Goal: Check status: Check status

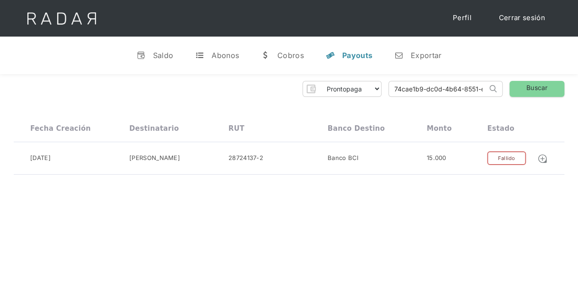
drag, startPoint x: 473, startPoint y: 92, endPoint x: 303, endPoint y: 78, distance: 170.9
click at [303, 78] on div "Prontopaga Prontopaga 2 Thank you! Your submission has been received! Oops! Som…" at bounding box center [289, 128] width 578 height 108
drag, startPoint x: 463, startPoint y: 91, endPoint x: 342, endPoint y: 93, distance: 121.5
click at [342, 93] on div "Prontopaga Prontopaga 2 Thank you! Your submission has been received! Oops! Som…" at bounding box center [289, 89] width 550 height 16
paste input "4fa6fc69-ce21-4787-904d-fa96f182d5fe"
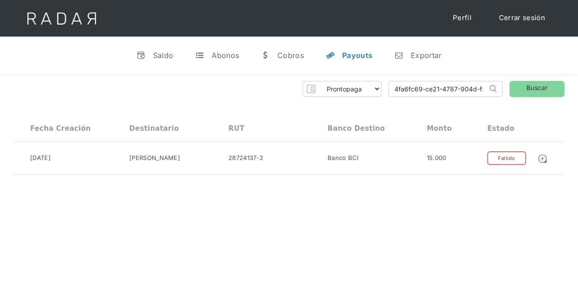
scroll to position [0, 37]
type input "4fa6fc69-ce21-4787-904d-fa96f182d5fe"
click at [531, 87] on link "Buscar" at bounding box center [536, 89] width 55 height 16
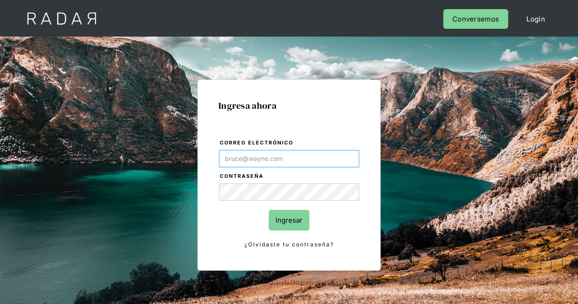
click at [249, 151] on input "Correo electrónico" at bounding box center [289, 158] width 140 height 17
type input "[PERSON_NAME][EMAIL_ADDRESS][PERSON_NAME][DOMAIN_NAME]"
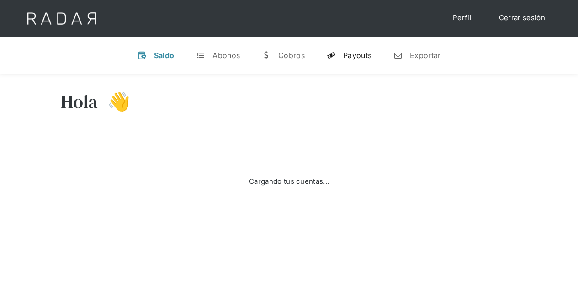
click at [354, 51] on div "Payouts" at bounding box center [357, 55] width 28 height 9
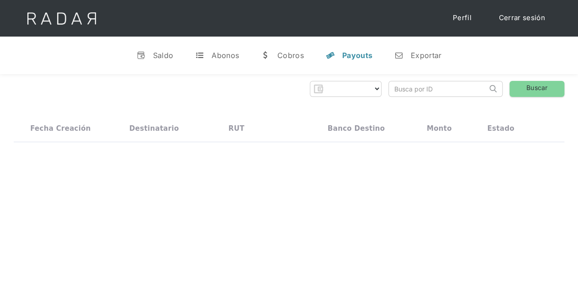
click at [430, 84] on input "search" at bounding box center [438, 88] width 98 height 15
select select "prontopaga"
paste input "4fa6fc69-ce21-4787-904d-fa96f182d5fe"
type input "4fa6fc69-ce21-4787-904d-fa96f182d5fe"
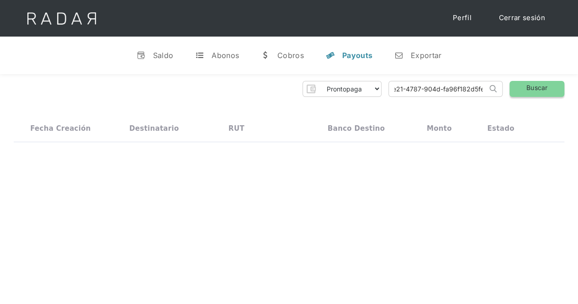
click at [521, 86] on link "Buscar" at bounding box center [536, 89] width 55 height 16
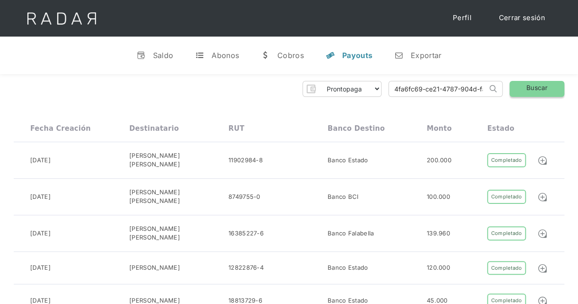
click at [547, 85] on link "Buscar" at bounding box center [536, 89] width 55 height 16
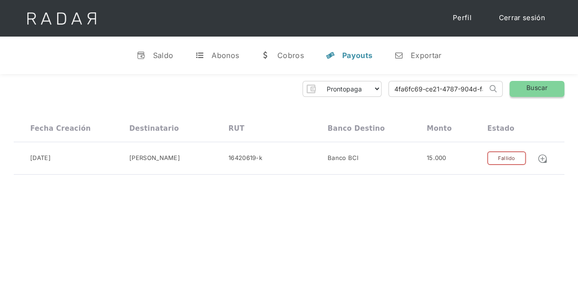
scroll to position [0, 37]
drag, startPoint x: 393, startPoint y: 87, endPoint x: 543, endPoint y: 90, distance: 150.7
click at [543, 90] on div "Prontopaga Prontopaga 2 Thank you! Your submission has been received! Oops! Som…" at bounding box center [289, 89] width 550 height 16
paste input "2c5fb4aa-c686-4f5f-9c20-8f0686da0771"
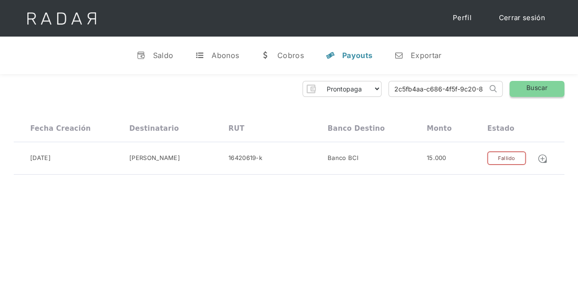
scroll to position [0, 39]
type input "2c5fb4aa-c686-4f5f-9c20-8f0686da0771"
click at [543, 90] on link "Buscar" at bounding box center [536, 89] width 55 height 16
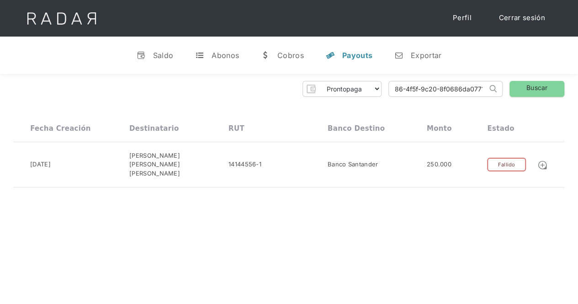
drag, startPoint x: 392, startPoint y: 88, endPoint x: 565, endPoint y: 103, distance: 174.2
click at [565, 103] on div "Prontopaga Prontopaga 2 Thank you! Your submission has been received! Oops! Som…" at bounding box center [289, 134] width 578 height 121
paste input "8302e7bb-1616-411d-8ed1-caca0948bb9a"
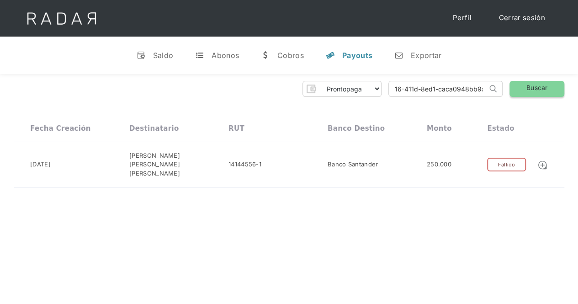
click at [562, 95] on link "Buscar" at bounding box center [536, 89] width 55 height 16
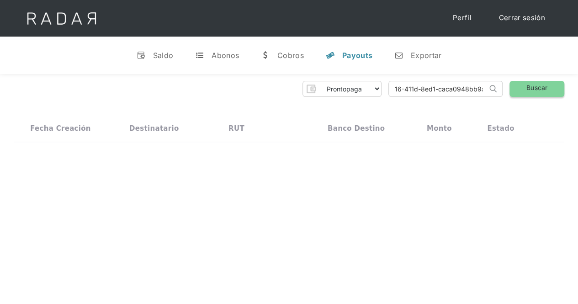
scroll to position [0, 0]
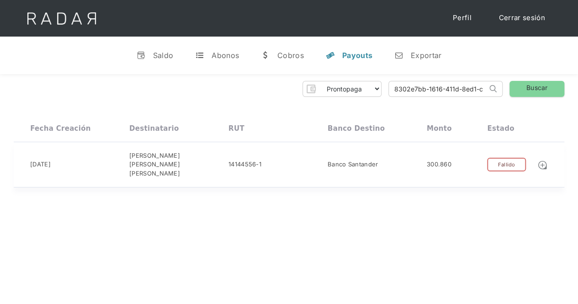
click at [522, 160] on div "Fallido" at bounding box center [506, 165] width 38 height 14
drag, startPoint x: 395, startPoint y: 90, endPoint x: 558, endPoint y: 87, distance: 162.6
click at [558, 87] on div "Prontopaga Prontopaga 2 Thank you! Your submission has been received! Oops! Som…" at bounding box center [289, 89] width 550 height 16
type input "8"
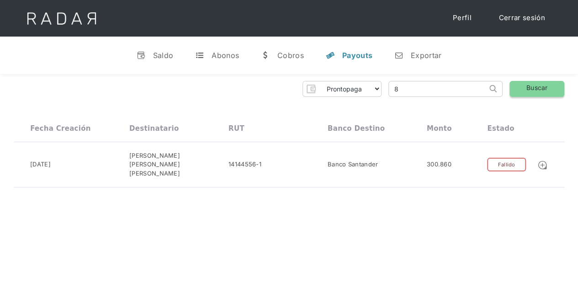
scroll to position [0, 0]
paste input "ebda9b70-081c-4622-8a95-0cb2a344de4b"
click at [556, 89] on link "Buscar" at bounding box center [536, 89] width 55 height 16
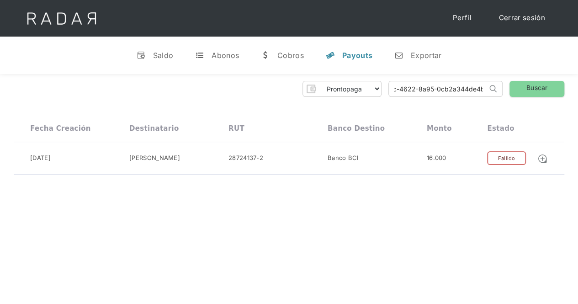
drag, startPoint x: 400, startPoint y: 83, endPoint x: 501, endPoint y: 89, distance: 100.6
click at [501, 89] on form "ebda9b70-081c-4622-8a95-0cb2a344de4b Search" at bounding box center [445, 89] width 114 height 16
type input "e"
paste input "365aaef6-a9ed-4a95-8a4d-a755ce2b3ac0"
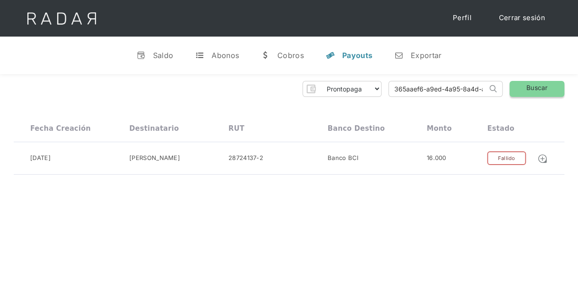
click at [546, 96] on link "Buscar" at bounding box center [536, 89] width 55 height 16
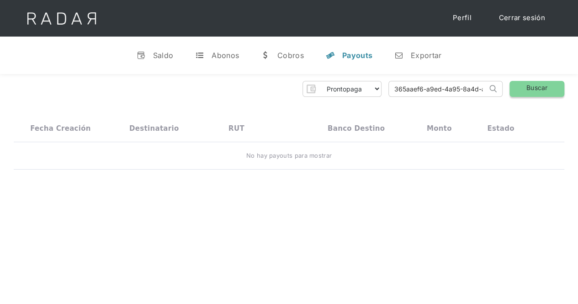
scroll to position [0, 46]
drag, startPoint x: 398, startPoint y: 87, endPoint x: 522, endPoint y: 87, distance: 123.8
click at [522, 87] on div "Prontopaga Prontopaga 2 Thank you! Your submission has been received! Oops! Som…" at bounding box center [289, 89] width 550 height 16
type input "3"
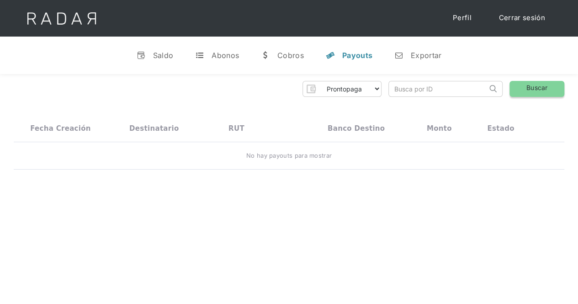
paste input "365aaef6-a9ed-4a95-8a4d-a755ce2b3ac0"
click at [522, 87] on link "Buscar" at bounding box center [536, 89] width 55 height 16
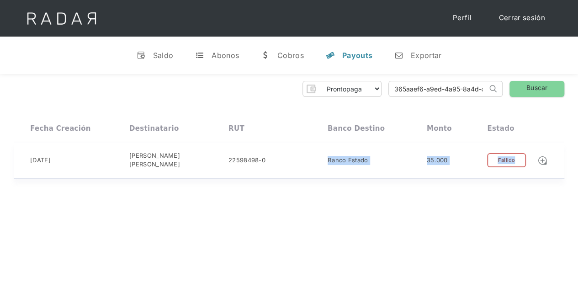
drag, startPoint x: 490, startPoint y: 164, endPoint x: 328, endPoint y: 167, distance: 162.1
click at [328, 167] on div "26-09-2025 nicolas hernandez hernandez 22598498-0 Banco Estado 35.000 Completad…" at bounding box center [289, 160] width 550 height 37
click at [363, 175] on div "Prontopaga Prontopaga 2 Thank you! Your submission has been received! Oops! Som…" at bounding box center [289, 129] width 578 height 111
drag, startPoint x: 395, startPoint y: 85, endPoint x: 505, endPoint y: 89, distance: 109.7
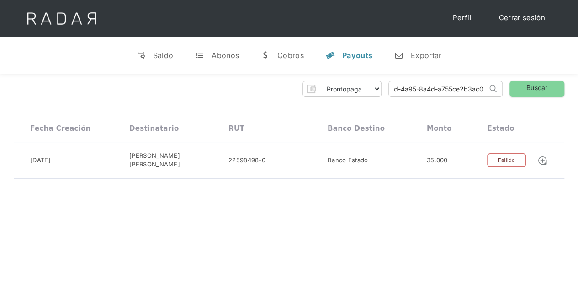
click at [505, 89] on div "Prontopaga Prontopaga 2 Thank you! Your submission has been received! Oops! Som…" at bounding box center [289, 89] width 550 height 16
type input "3"
paste input "ebda9b70-081c-4622-8a95-0cb2a344de4b"
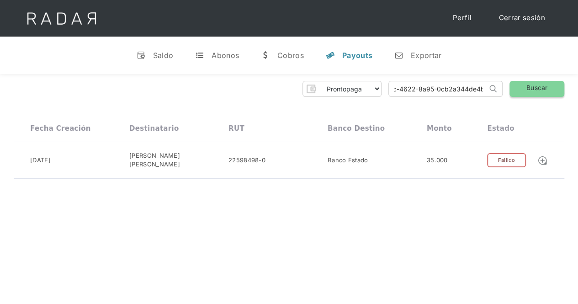
click at [552, 89] on link "Buscar" at bounding box center [536, 89] width 55 height 16
drag, startPoint x: 411, startPoint y: 83, endPoint x: 541, endPoint y: 91, distance: 130.4
click at [541, 91] on div "Prontopaga Prontopaga 2 Thank you! Your submission has been received! Oops! Som…" at bounding box center [289, 89] width 550 height 16
type input "e"
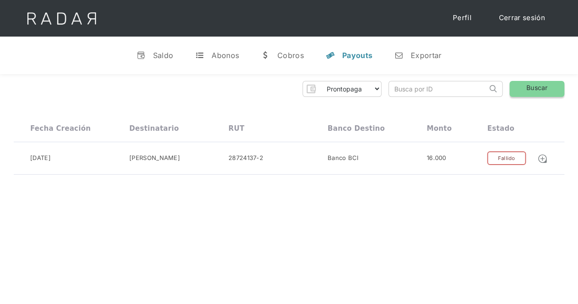
paste input "81f73216-05cf-46e0-9d8f-e610975f131d""
type input "81f73216-05cf-46e0-9d8f-e610975f131d"
click at [541, 91] on link "Buscar" at bounding box center [536, 89] width 55 height 16
drag, startPoint x: 394, startPoint y: 89, endPoint x: 559, endPoint y: 90, distance: 165.3
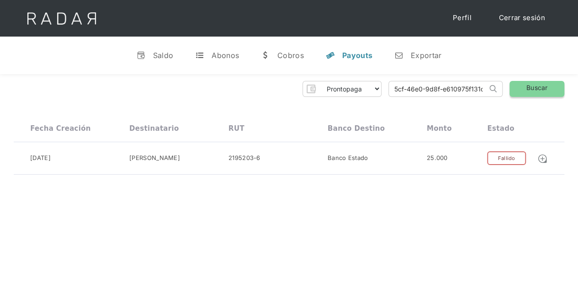
click at [559, 90] on div "Prontopaga Prontopaga 2 Thank you! Your submission has been received! Oops! Som…" at bounding box center [289, 89] width 550 height 16
paste input "cbfb990b-32ab-4678-b3e2-06a564540f05""
type input "cbfb990b-32ab-4678-b3e2-06a564540f05"
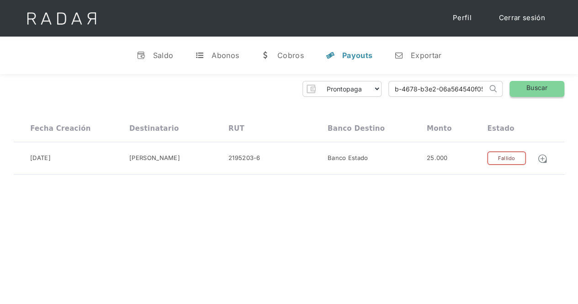
scroll to position [0, 0]
click at [559, 90] on link "Buscar" at bounding box center [536, 89] width 55 height 16
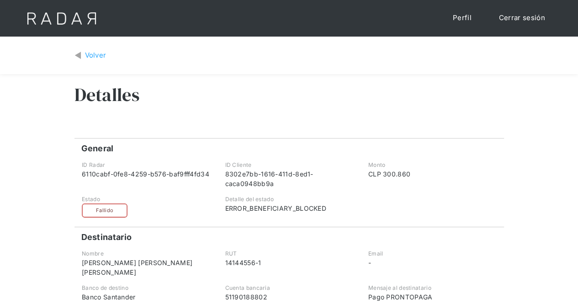
click at [81, 56] on link "Volver" at bounding box center [90, 55] width 32 height 11
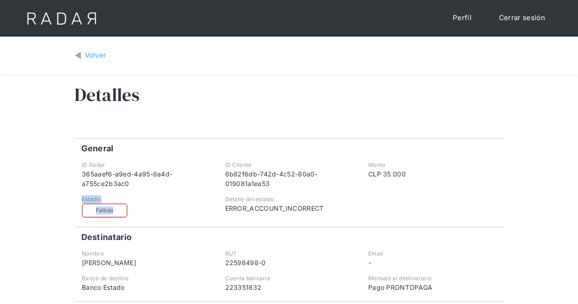
drag, startPoint x: 143, startPoint y: 208, endPoint x: 60, endPoint y: 190, distance: 85.4
click at [51, 191] on div "Volver Detalles General Comprobante ID Radar 365aaef6-a9ed-4a95-8a4d-a755ce2b3a…" at bounding box center [289, 228] width 578 height 383
click at [201, 175] on div "365aaef6-a9ed-4a95-8a4d-a755ce2b3ac0" at bounding box center [146, 178] width 128 height 19
click at [91, 53] on div "Volver" at bounding box center [95, 55] width 21 height 11
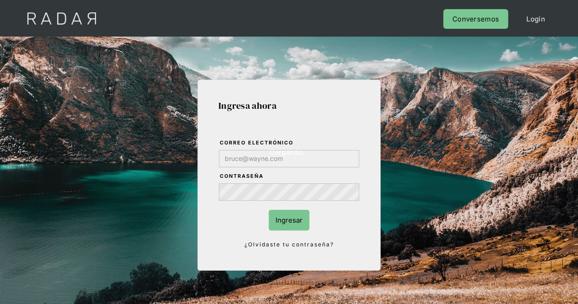
type input "[PERSON_NAME][EMAIL_ADDRESS][PERSON_NAME][DOMAIN_NAME]"
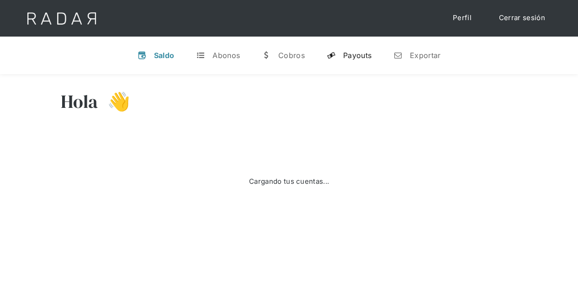
click at [363, 56] on div "Payouts" at bounding box center [357, 55] width 28 height 9
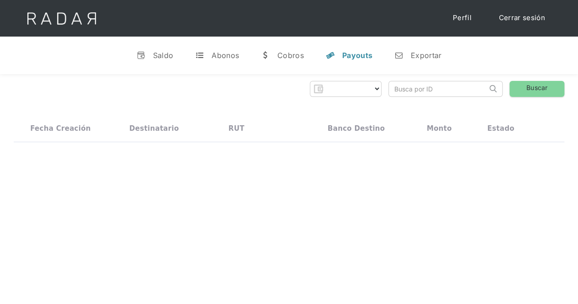
click at [396, 88] on input "search" at bounding box center [438, 88] width 98 height 15
paste input "cbfb990b-32ab-4678-b3e2-06a564540f05""
type input "cbfb990b-32ab-4678-b3e2-06a564540f05""
select select "prontopaga"
click at [525, 86] on link "Buscar" at bounding box center [536, 89] width 55 height 16
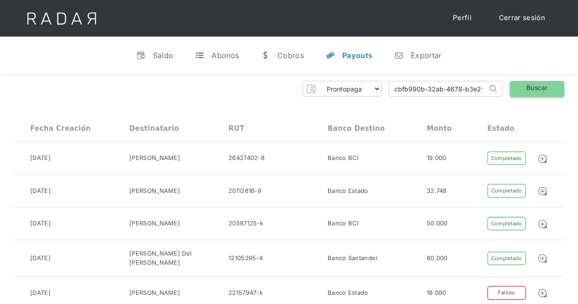
click at [544, 90] on link "Buscar" at bounding box center [536, 89] width 55 height 16
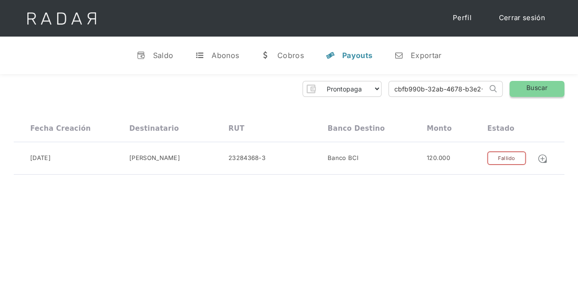
scroll to position [0, 45]
drag, startPoint x: 399, startPoint y: 91, endPoint x: 560, endPoint y: 93, distance: 160.8
click at [560, 93] on div "Prontopaga Prontopaga 2 Thank you! Your submission has been received! Oops! Som…" at bounding box center [289, 89] width 550 height 16
type input "c"
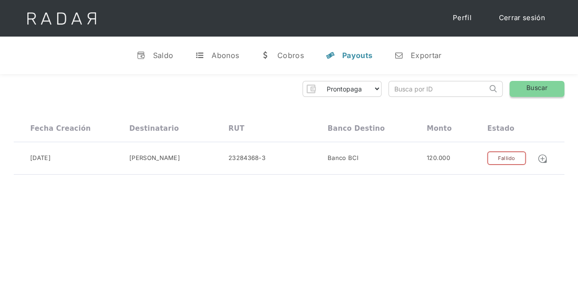
paste input "8af53d5f-4df9-4900-887a-44b3c7b74523"
click at [560, 93] on link "Buscar" at bounding box center [536, 89] width 55 height 16
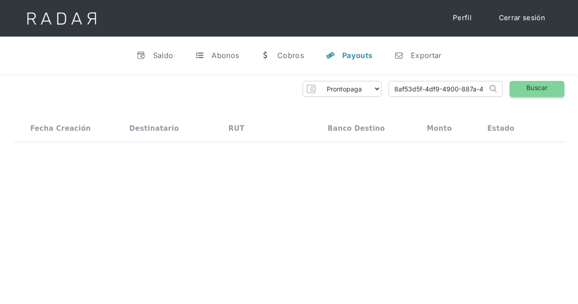
click at [524, 93] on link "Buscar" at bounding box center [536, 89] width 55 height 16
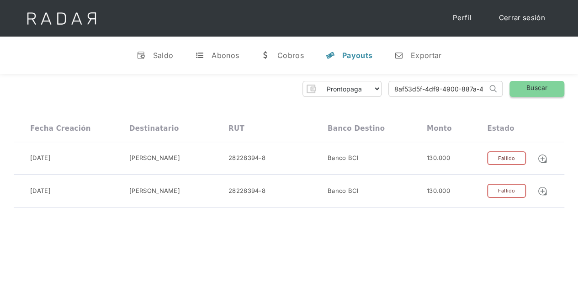
click at [531, 86] on link "Buscar" at bounding box center [536, 89] width 55 height 16
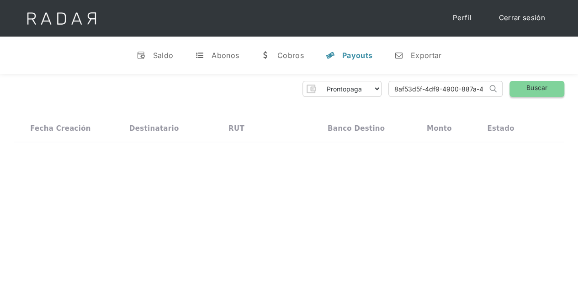
click at [531, 86] on link "Buscar" at bounding box center [536, 89] width 55 height 16
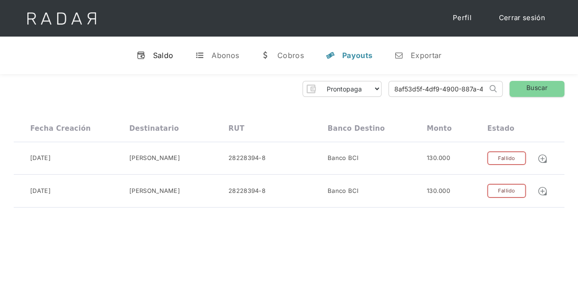
click at [173, 54] on div "Saldo" at bounding box center [163, 55] width 21 height 9
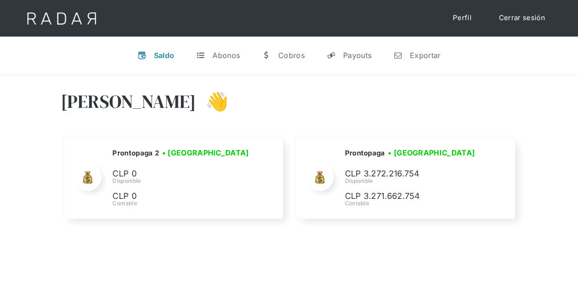
click at [79, 50] on div "v Saldo t Abonos w Cobros y Payouts n Exportar" at bounding box center [289, 55] width 578 height 37
click at [368, 60] on link "y Payouts" at bounding box center [348, 55] width 59 height 24
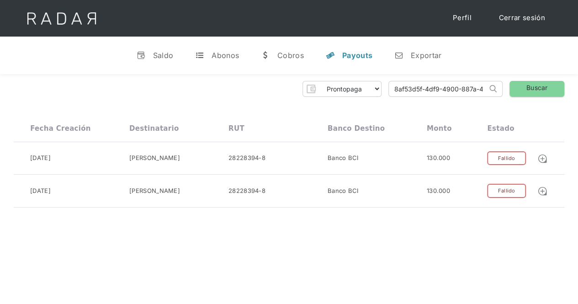
drag, startPoint x: 475, startPoint y: 90, endPoint x: 371, endPoint y: 79, distance: 105.1
click at [371, 79] on div "Prontopaga Prontopaga 2 Thank you! Your submission has been received! Oops! Som…" at bounding box center [289, 144] width 578 height 140
type input "-"
paste input "b4fda4b4-65a1-4b00-97bd-b784e5a3c9e5"
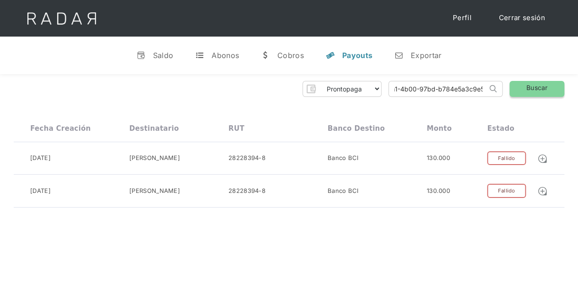
click at [535, 91] on link "Buscar" at bounding box center [536, 89] width 55 height 16
drag, startPoint x: 403, startPoint y: 87, endPoint x: 522, endPoint y: 89, distance: 119.2
click at [522, 89] on div "Prontopaga Prontopaga 2 Thank you! Your submission has been received! Oops! Som…" at bounding box center [289, 89] width 550 height 16
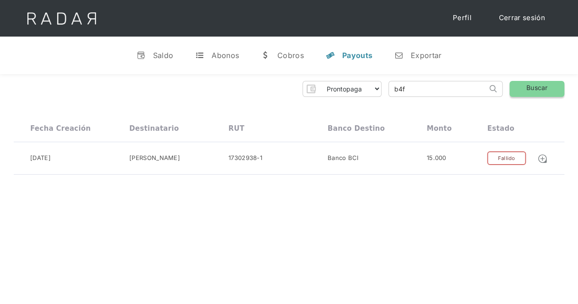
scroll to position [0, 0]
type input "b"
paste input "7a583ae3-794d-4e11-a257-0134f2d8fe1c"
click at [521, 89] on link "Buscar" at bounding box center [536, 89] width 55 height 16
drag, startPoint x: 479, startPoint y: 90, endPoint x: 334, endPoint y: 82, distance: 145.0
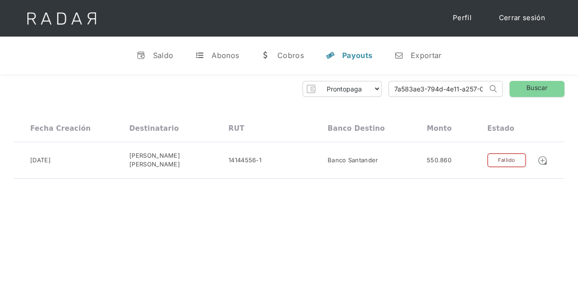
click at [334, 82] on div "Prontopaga Prontopaga 2 Thank you! Your submission has been received! Oops! Som…" at bounding box center [289, 89] width 550 height 16
type input "0"
paste input "040669e1-a30c-411f-992f-27f77b69f4d6"
type input "040669e1-a30c-411f-992f-27f77b69f4d6"
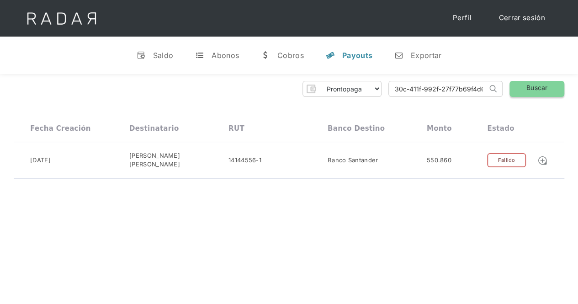
scroll to position [0, 0]
click at [543, 87] on link "Buscar" at bounding box center [536, 89] width 55 height 16
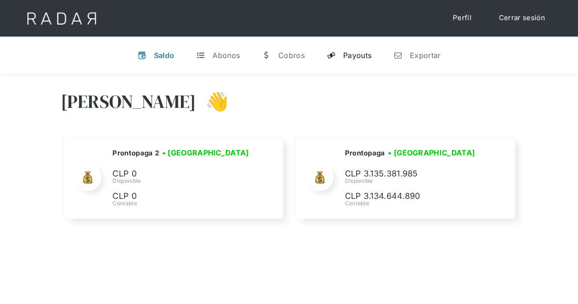
click at [349, 59] on div "Payouts" at bounding box center [357, 55] width 28 height 9
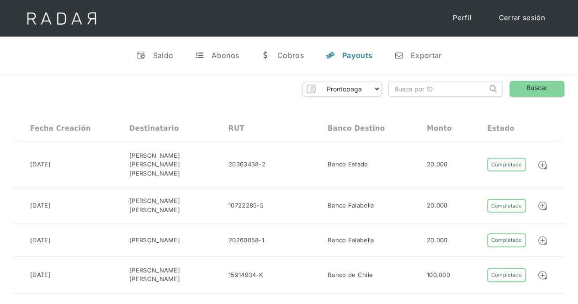
click at [411, 94] on input "search" at bounding box center [438, 88] width 98 height 15
paste input "040669e1-a30c-411f-992f-27f77b69f4d6"
click at [526, 86] on link "Buscar" at bounding box center [536, 89] width 55 height 16
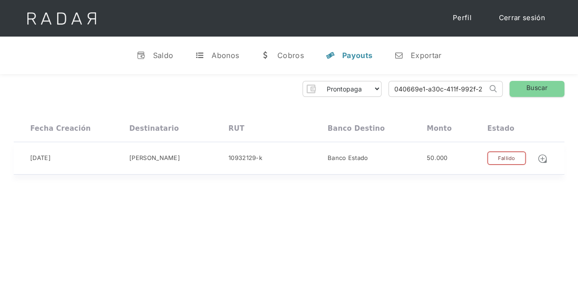
click at [513, 158] on div "Fallido" at bounding box center [506, 158] width 38 height 14
click at [503, 159] on div "Fallido" at bounding box center [506, 158] width 38 height 14
drag, startPoint x: 392, startPoint y: 90, endPoint x: 584, endPoint y: 96, distance: 192.4
click at [577, 96] on html "Cargando... Cerrar sesión Perfil v Saldo t Abonos w Cobros y Payouts n Exportar…" at bounding box center [289, 152] width 578 height 304
paste input "ed3e060a-2364-4945-8b74-d672425752c1"
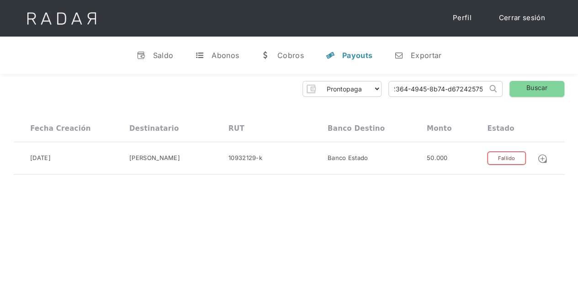
scroll to position [0, 46]
type input "ed3e060a-2364-4945-8b74-d672425752c1"
click at [538, 91] on link "Buscar" at bounding box center [536, 89] width 55 height 16
click at [515, 157] on div "Fallido" at bounding box center [506, 158] width 38 height 14
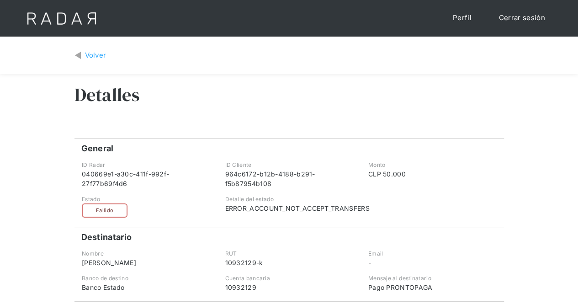
click at [98, 53] on div "Volver" at bounding box center [95, 55] width 21 height 11
click at [95, 56] on div "Volver" at bounding box center [95, 55] width 21 height 11
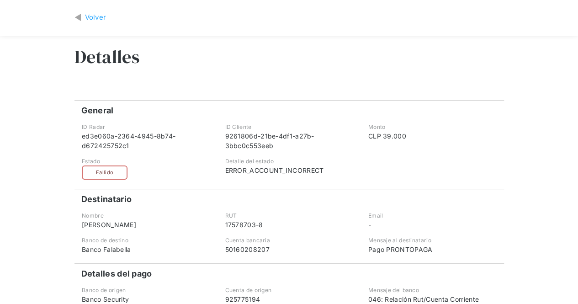
scroll to position [137, 0]
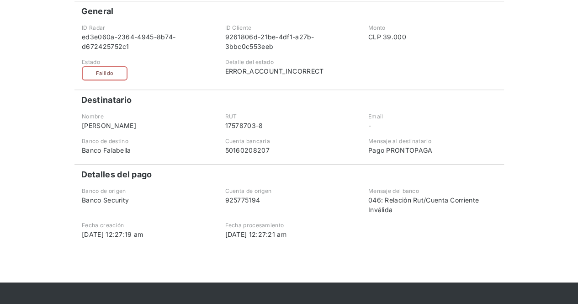
click at [0, 58] on div "Volver Detalles General Comprobante ID Radar ed3e060a-2364-4945-8b74-d672425752…" at bounding box center [289, 91] width 578 height 383
